Goal: Information Seeking & Learning: Learn about a topic

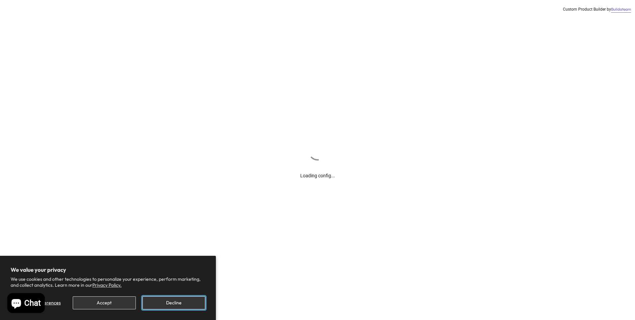
click at [162, 304] on button "Decline" at bounding box center [174, 302] width 63 height 13
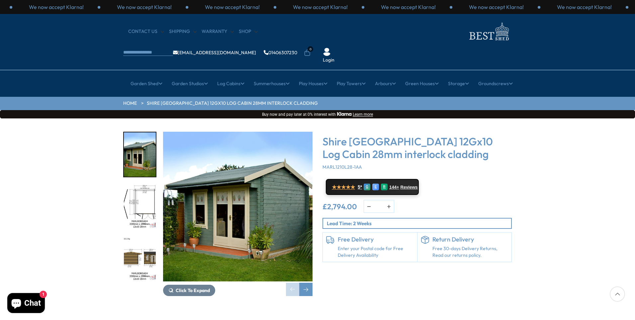
click at [275, 199] on img "1 / 16" at bounding box center [238, 207] width 150 height 150
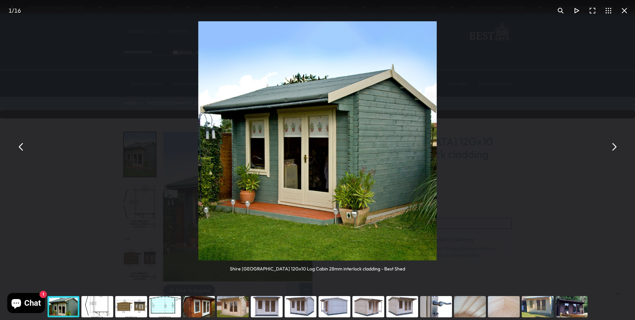
click at [615, 152] on button "You can close this modal content with the ESC key" at bounding box center [614, 147] width 16 height 16
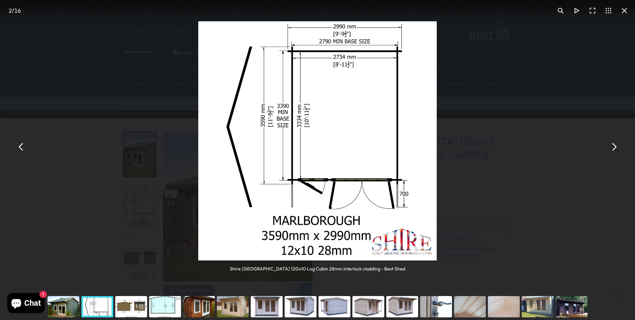
click at [615, 152] on button "You can close this modal content with the ESC key" at bounding box center [614, 147] width 16 height 16
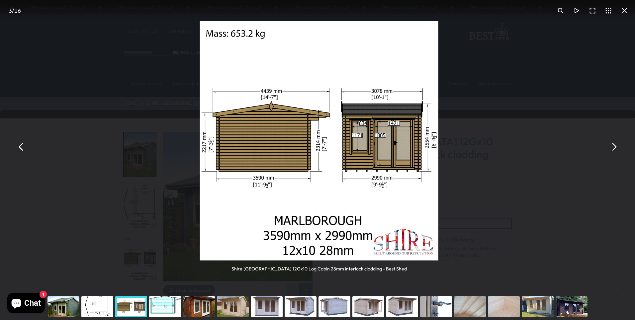
click at [615, 152] on button "You can close this modal content with the ESC key" at bounding box center [614, 147] width 16 height 16
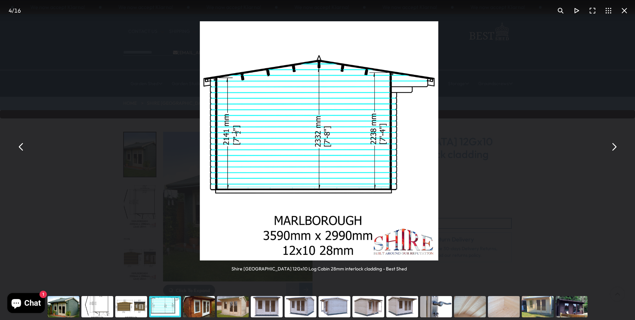
click at [615, 152] on button "You can close this modal content with the ESC key" at bounding box center [614, 147] width 16 height 16
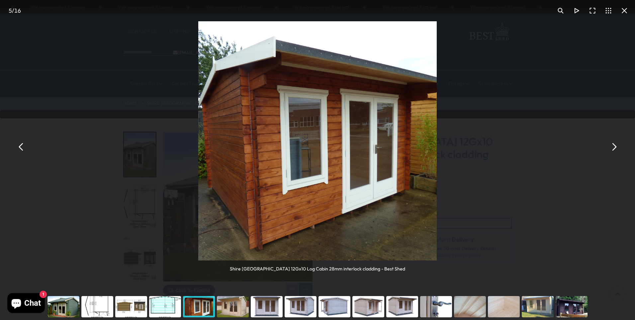
click at [615, 152] on button "You can close this modal content with the ESC key" at bounding box center [614, 147] width 16 height 16
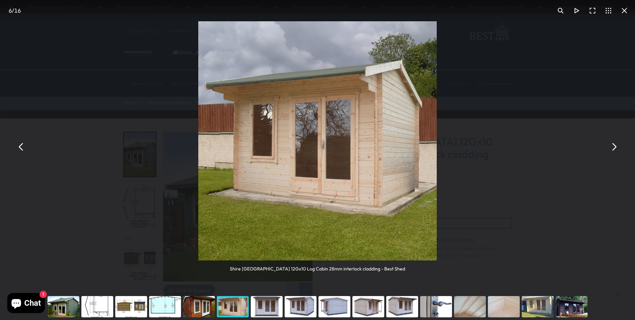
click at [615, 152] on button "You can close this modal content with the ESC key" at bounding box center [614, 147] width 16 height 16
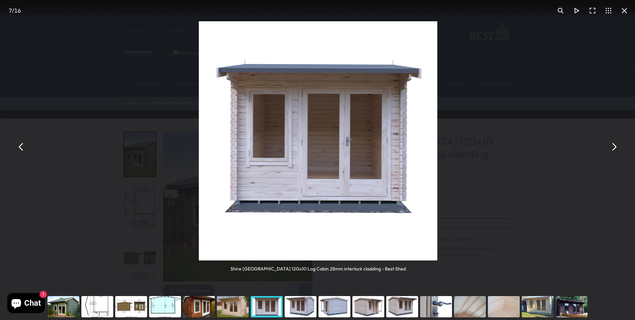
click at [615, 152] on button "You can close this modal content with the ESC key" at bounding box center [614, 147] width 16 height 16
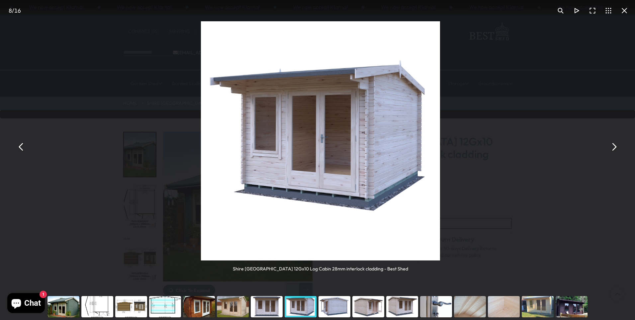
click at [615, 152] on button "You can close this modal content with the ESC key" at bounding box center [614, 147] width 16 height 16
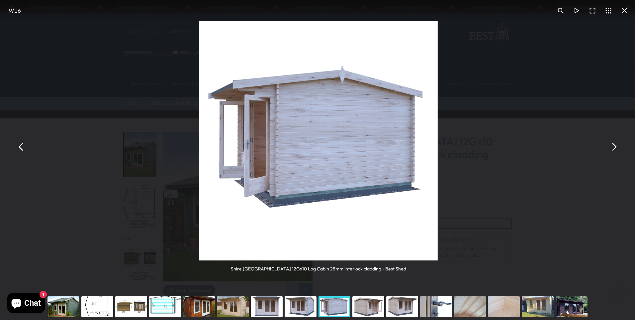
click at [615, 152] on button "You can close this modal content with the ESC key" at bounding box center [614, 147] width 16 height 16
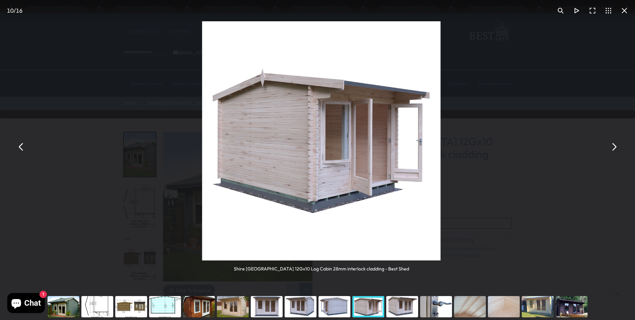
click at [615, 152] on button "You can close this modal content with the ESC key" at bounding box center [614, 147] width 16 height 16
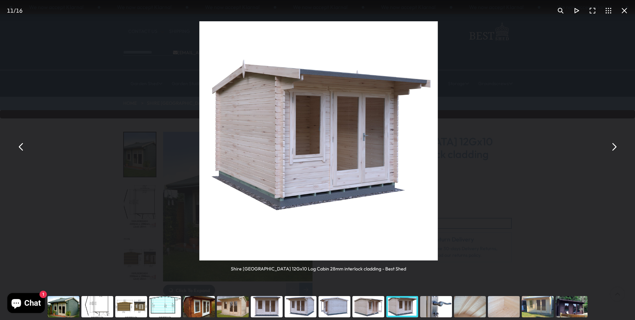
click at [615, 152] on button "You can close this modal content with the ESC key" at bounding box center [614, 147] width 16 height 16
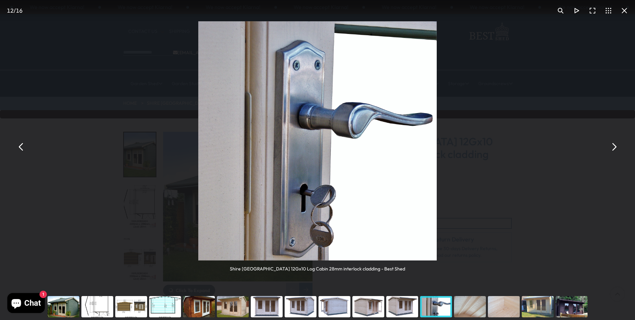
click at [615, 152] on button "You can close this modal content with the ESC key" at bounding box center [614, 147] width 16 height 16
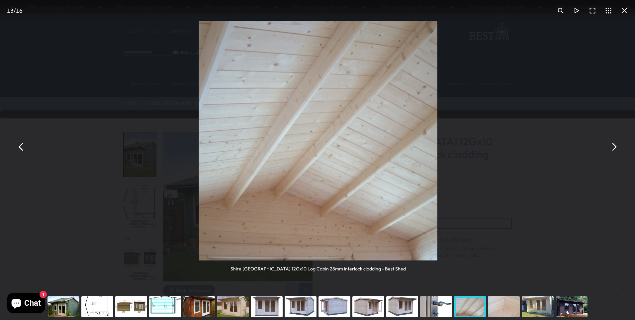
click at [615, 152] on button "You can close this modal content with the ESC key" at bounding box center [614, 147] width 16 height 16
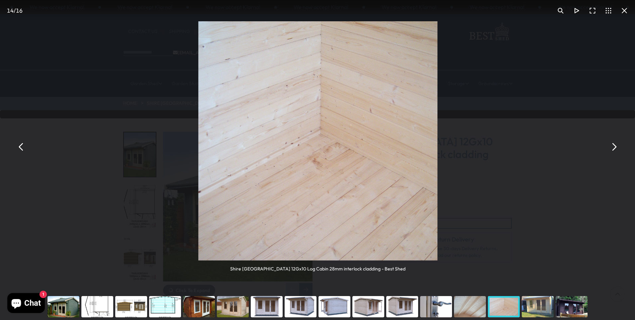
click at [615, 152] on button "You can close this modal content with the ESC key" at bounding box center [614, 147] width 16 height 16
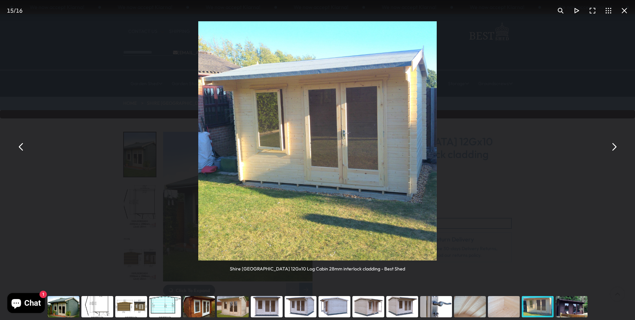
click at [615, 152] on button "You can close this modal content with the ESC key" at bounding box center [614, 147] width 16 height 16
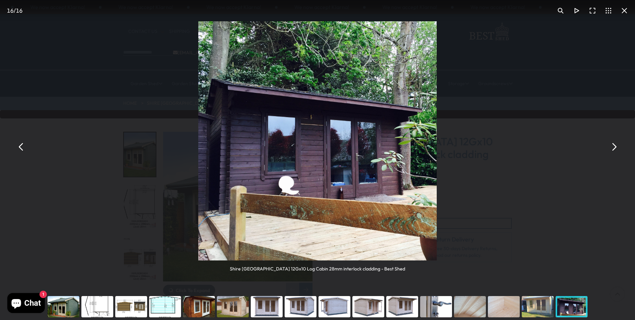
click at [615, 152] on button "You can close this modal content with the ESC key" at bounding box center [614, 147] width 16 height 16
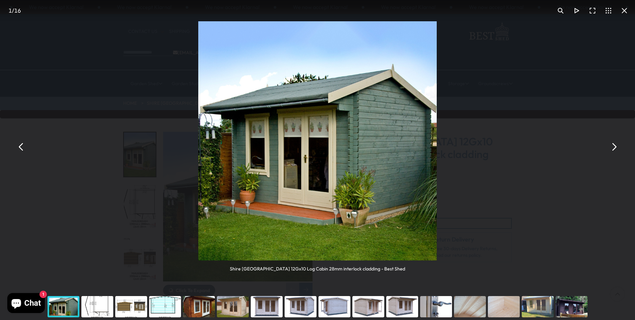
click at [615, 152] on button "You can close this modal content with the ESC key" at bounding box center [614, 147] width 16 height 16
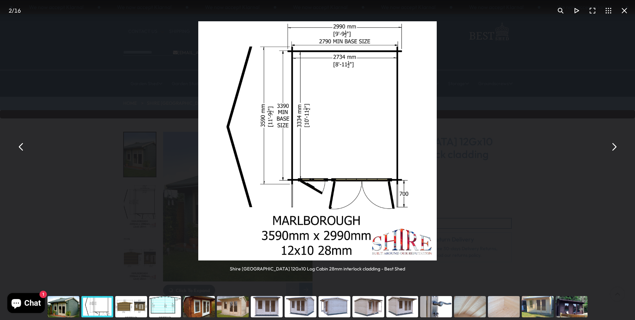
click at [627, 10] on button "You can close this modal content with the ESC key" at bounding box center [625, 11] width 16 height 16
